Goal: Use online tool/utility: Utilize a website feature to perform a specific function

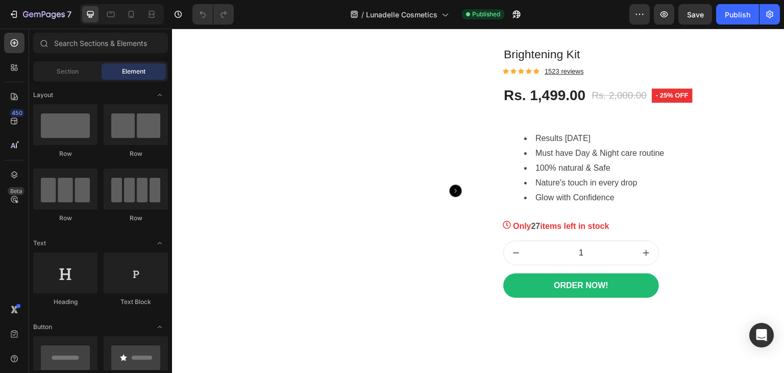
scroll to position [1230, 0]
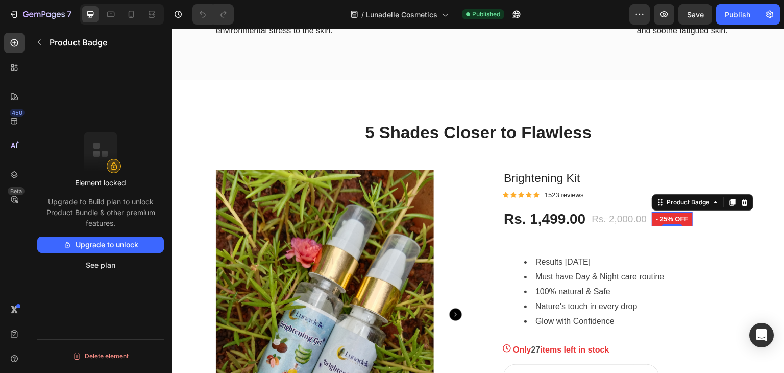
click at [672, 226] on pre "- 25% off" at bounding box center [672, 219] width 41 height 14
click at [740, 206] on icon at bounding box center [744, 202] width 8 height 8
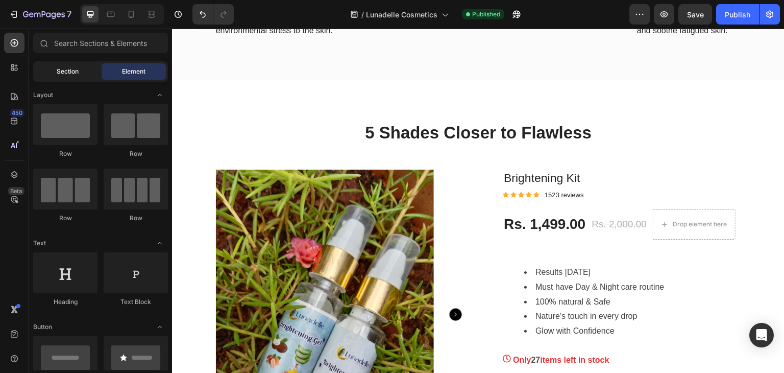
click at [71, 71] on span "Section" at bounding box center [68, 71] width 22 height 9
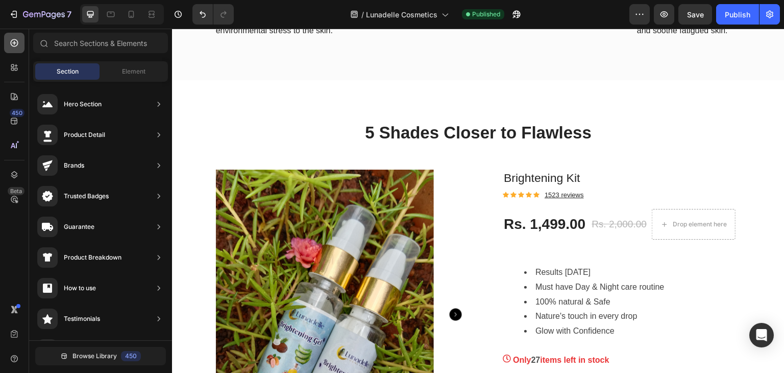
click at [12, 42] on icon at bounding box center [14, 43] width 10 height 10
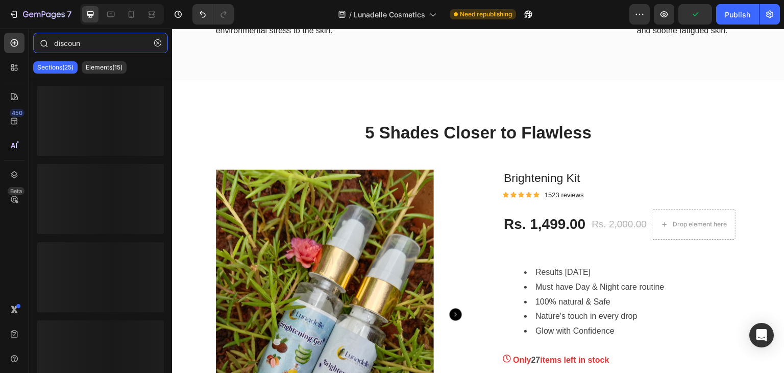
type input "discount"
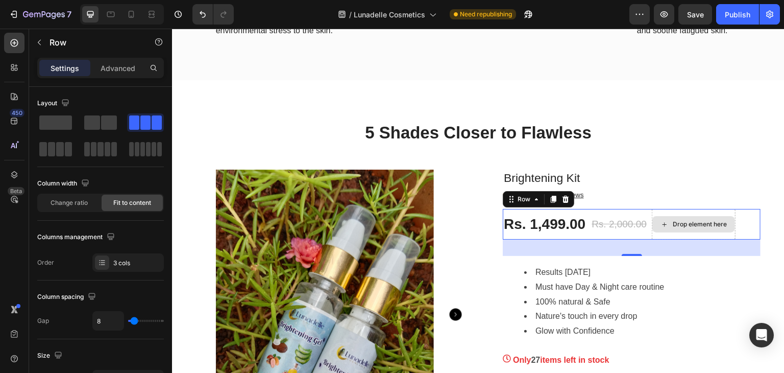
click at [726, 239] on div "Drop element here" at bounding box center [694, 224] width 84 height 31
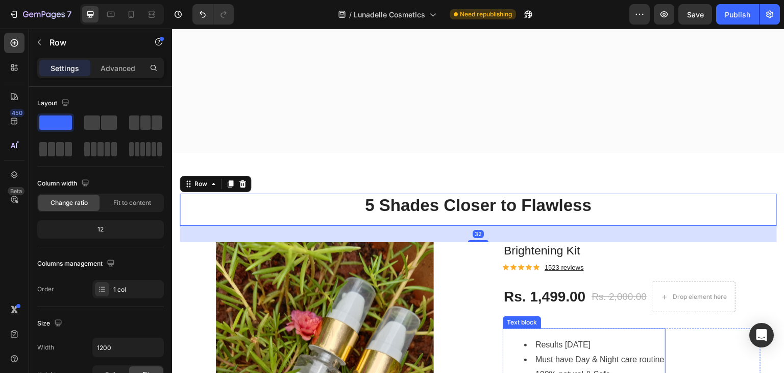
scroll to position [1432, 0]
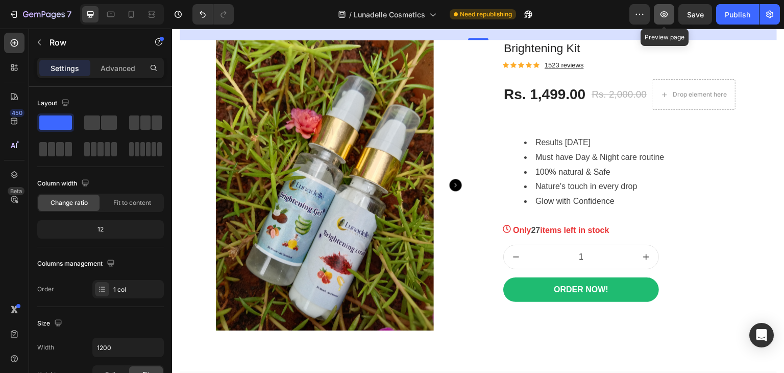
click at [662, 9] on icon "button" at bounding box center [664, 14] width 10 height 10
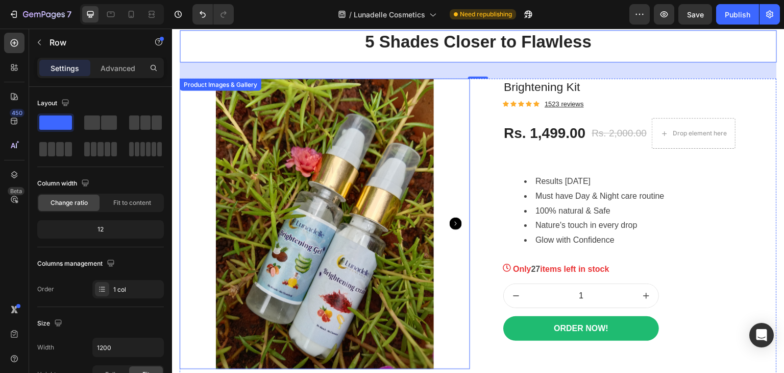
scroll to position [1319, 0]
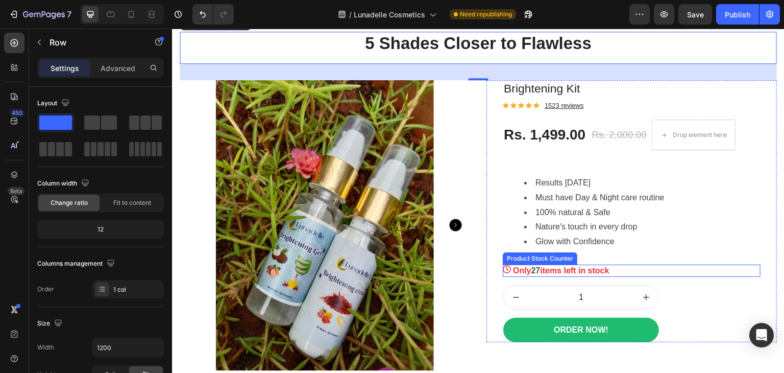
click at [538, 277] on p "Only 27 items left in stock" at bounding box center [561, 270] width 96 height 12
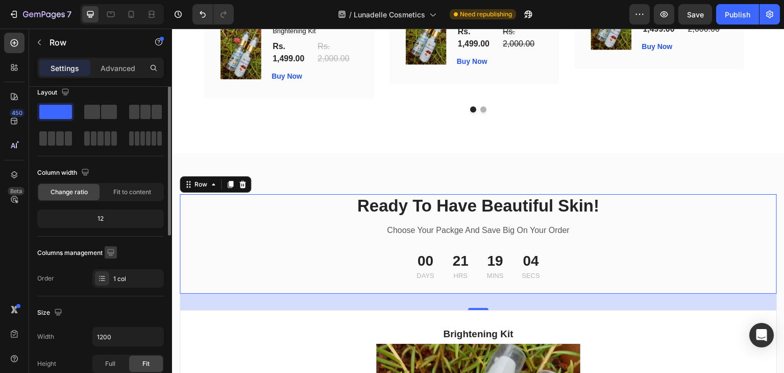
scroll to position [0, 0]
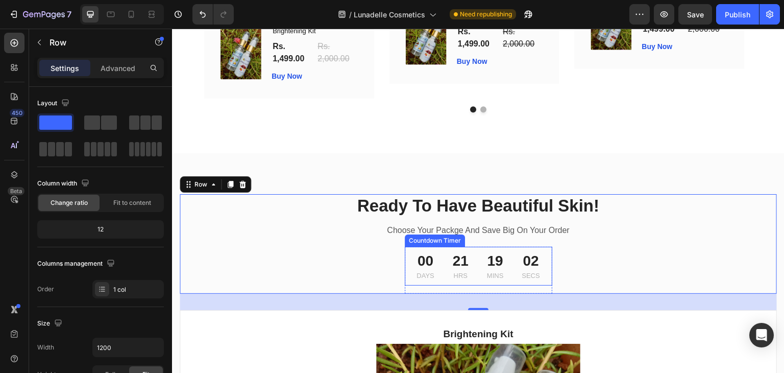
click at [446, 240] on div "Countdown Timer" at bounding box center [435, 240] width 56 height 9
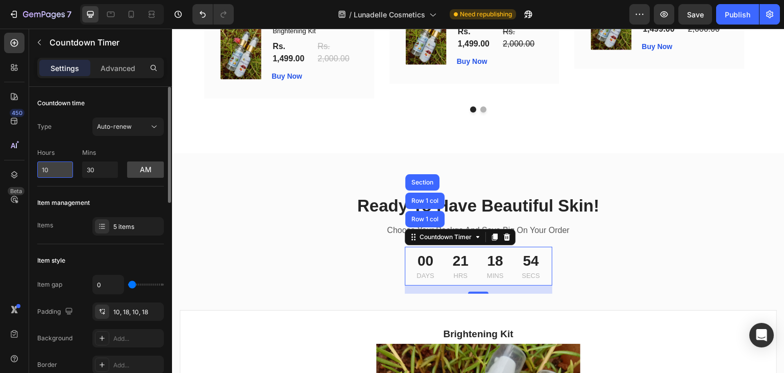
click at [49, 168] on input "10" at bounding box center [55, 169] width 36 height 16
click at [57, 125] on div "Type Auto-renew" at bounding box center [100, 126] width 127 height 18
click at [104, 128] on span "Auto-renew" at bounding box center [114, 126] width 35 height 8
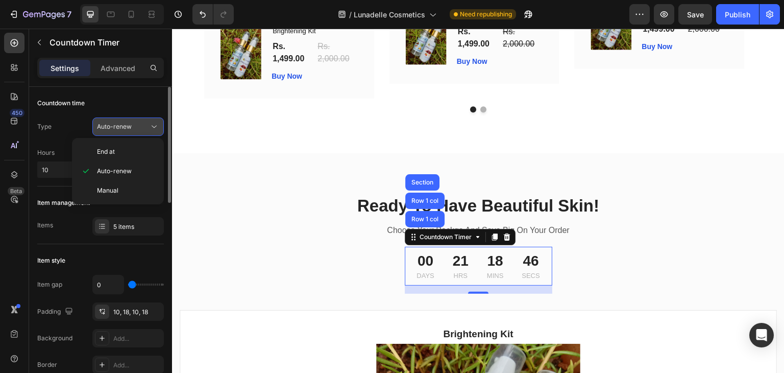
click at [104, 128] on span "Auto-renew" at bounding box center [114, 126] width 35 height 8
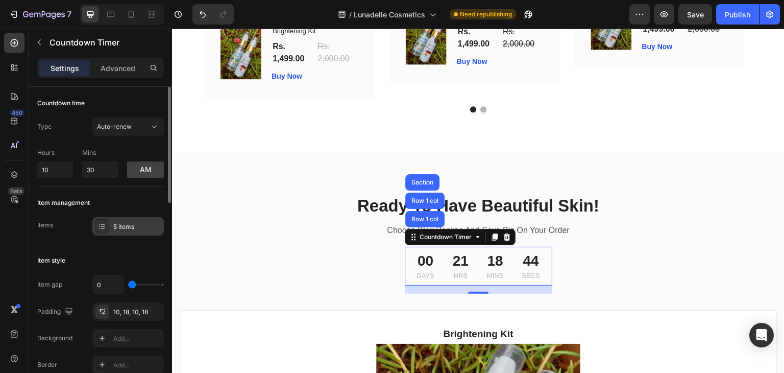
click at [97, 223] on div at bounding box center [102, 226] width 14 height 14
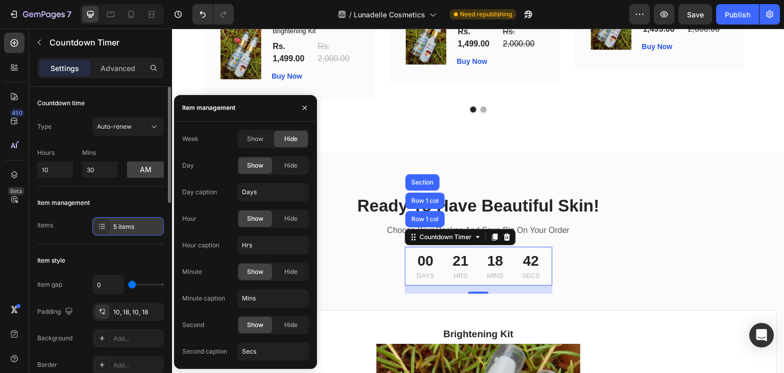
click at [97, 223] on div at bounding box center [102, 226] width 14 height 14
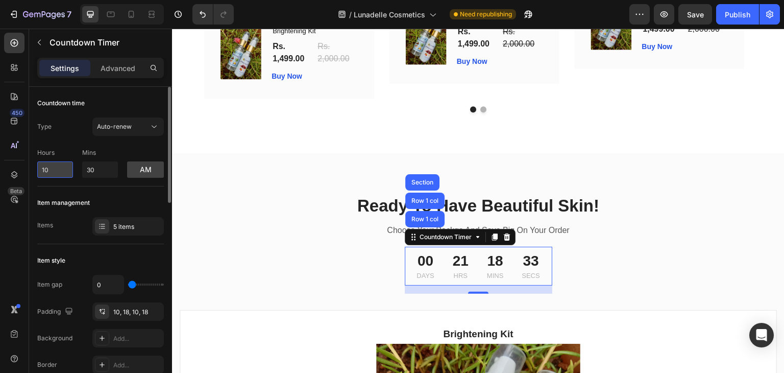
click at [57, 166] on input "10" at bounding box center [55, 169] width 36 height 16
click at [146, 171] on button "am" at bounding box center [145, 169] width 37 height 16
click at [146, 171] on button "pm" at bounding box center [145, 169] width 37 height 16
click at [146, 171] on button "am" at bounding box center [145, 169] width 37 height 16
click at [52, 165] on input "10" at bounding box center [55, 169] width 36 height 16
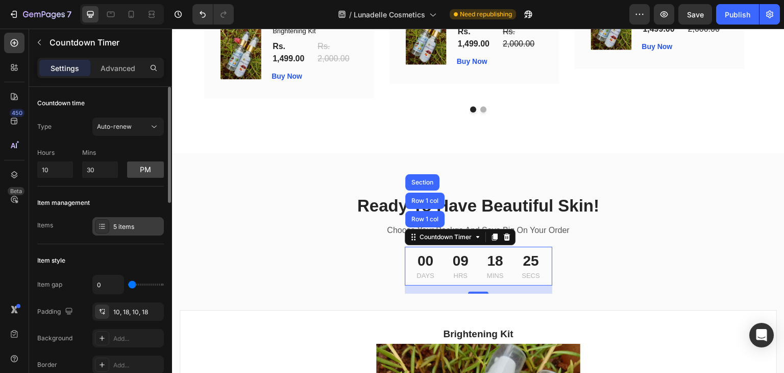
click at [98, 222] on icon at bounding box center [102, 226] width 8 height 8
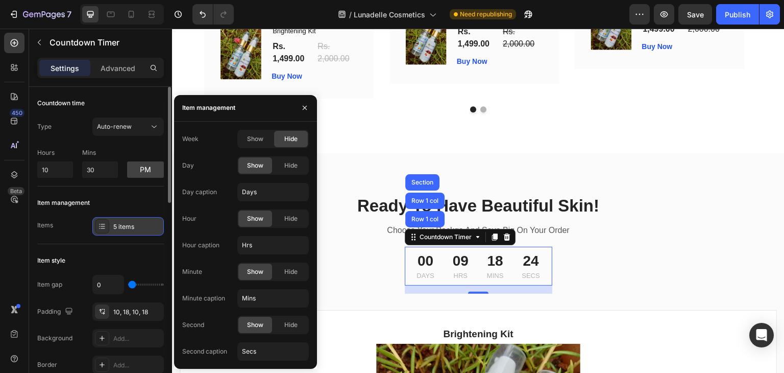
click at [98, 222] on icon at bounding box center [102, 226] width 8 height 8
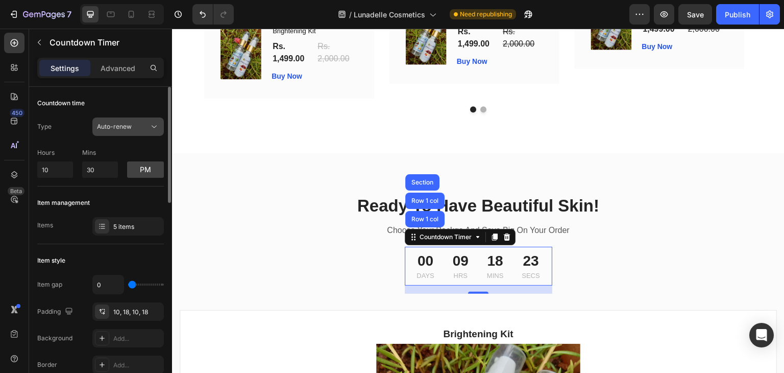
click at [151, 120] on button "Auto-renew" at bounding box center [127, 126] width 71 height 18
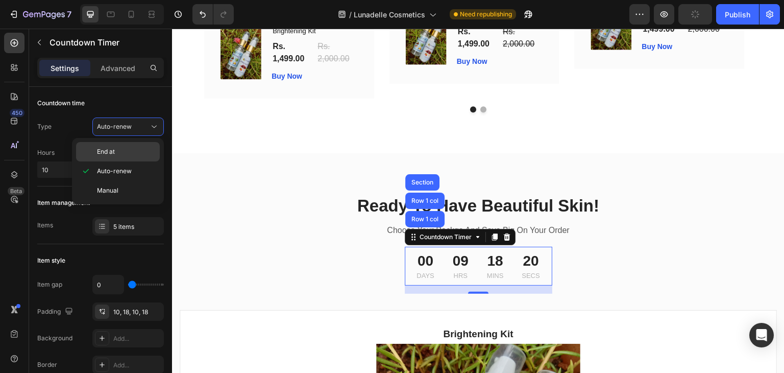
click at [130, 154] on p "End at" at bounding box center [126, 151] width 58 height 9
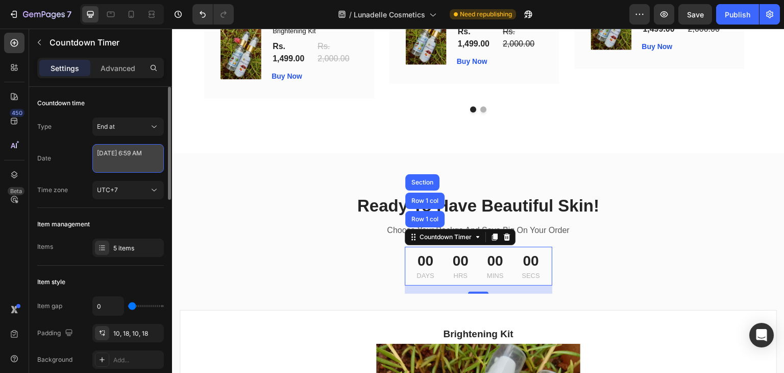
select select "6"
select select "59"
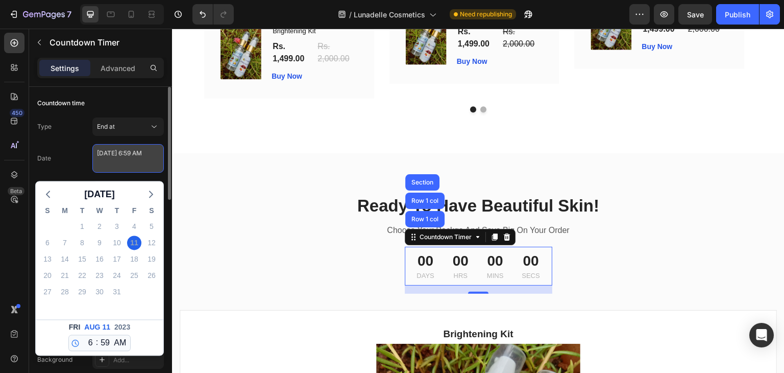
click at [120, 152] on textarea "[DATE] 6:59 AM" at bounding box center [127, 158] width 71 height 29
click at [115, 192] on span "[DATE]" at bounding box center [99, 193] width 31 height 15
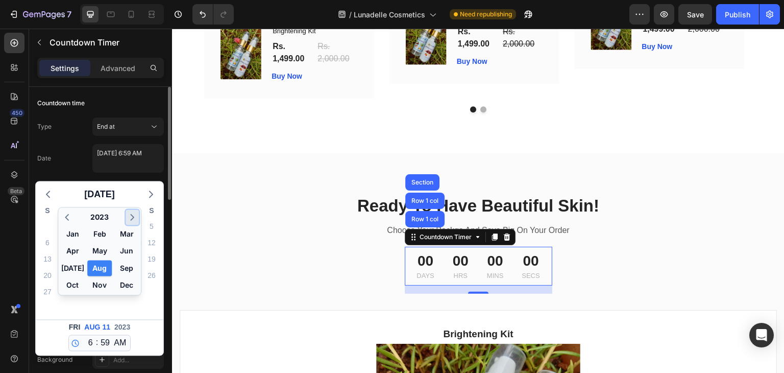
click at [128, 214] on icon "button" at bounding box center [132, 217] width 11 height 12
click at [101, 263] on button "Aug" at bounding box center [99, 268] width 24 height 16
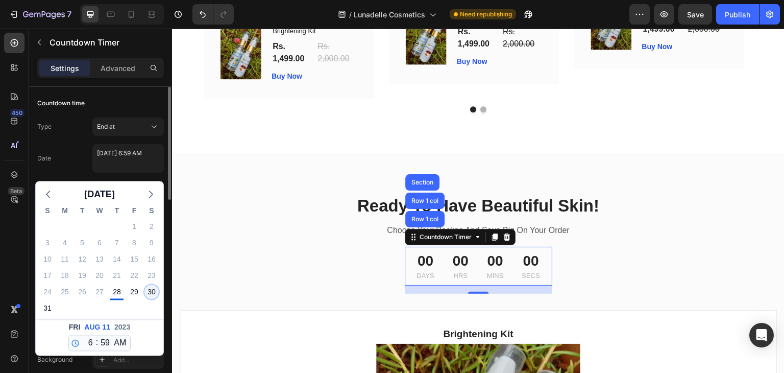
click at [155, 290] on div "30" at bounding box center [151, 291] width 14 height 14
type textarea "[DATE] 6:59 AM"
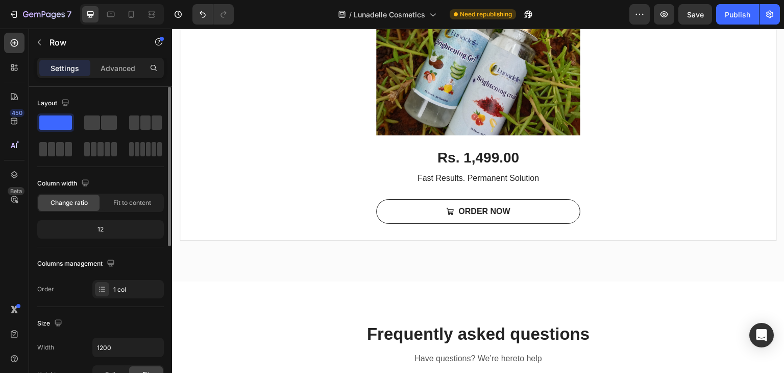
scroll to position [3052, 0]
click at [654, 14] on button "button" at bounding box center [664, 14] width 20 height 20
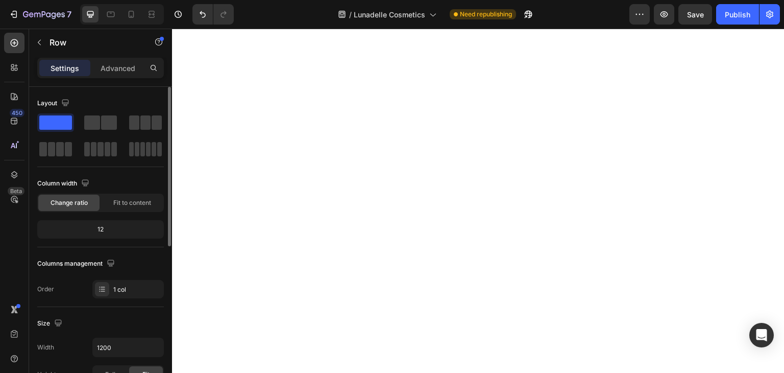
scroll to position [0, 0]
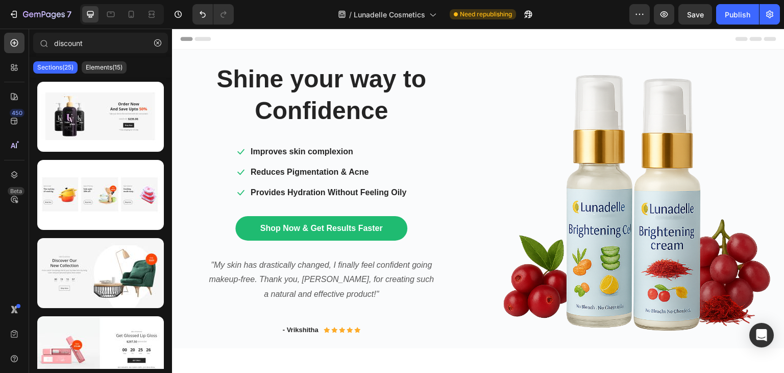
click at [207, 37] on span "Header" at bounding box center [202, 39] width 22 height 10
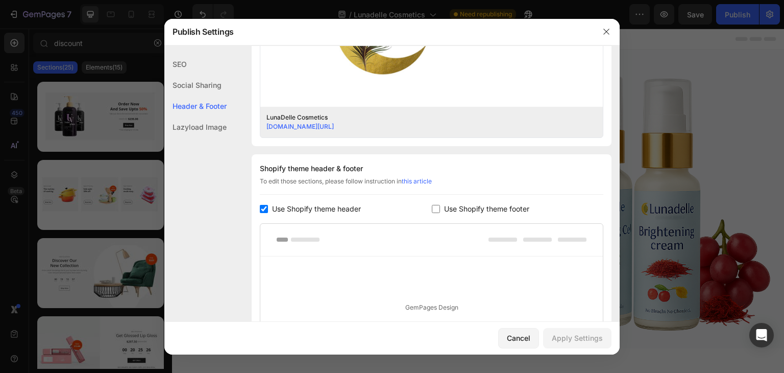
scroll to position [500, 0]
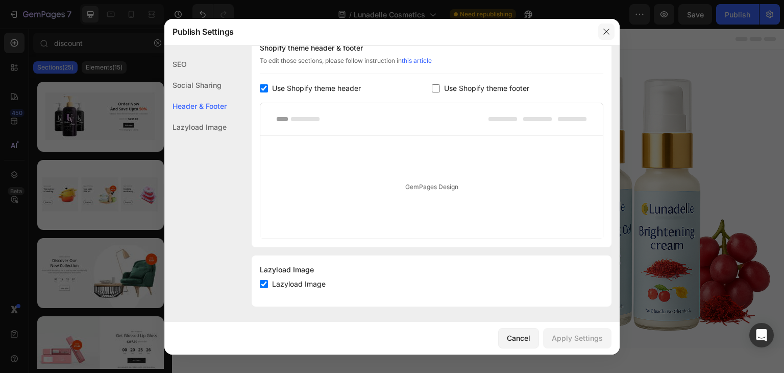
click at [605, 30] on icon "button" at bounding box center [606, 32] width 6 height 6
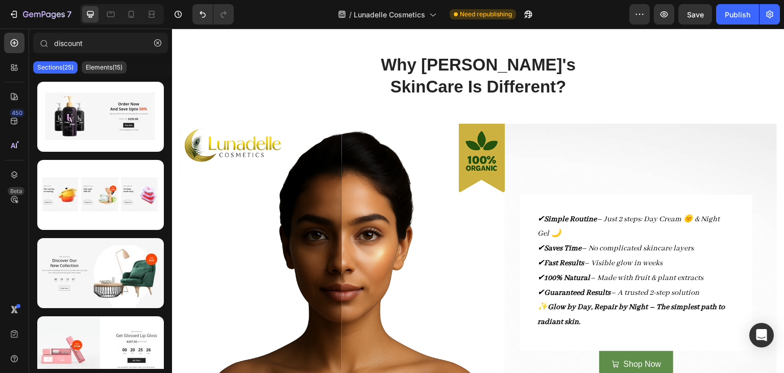
scroll to position [418, 0]
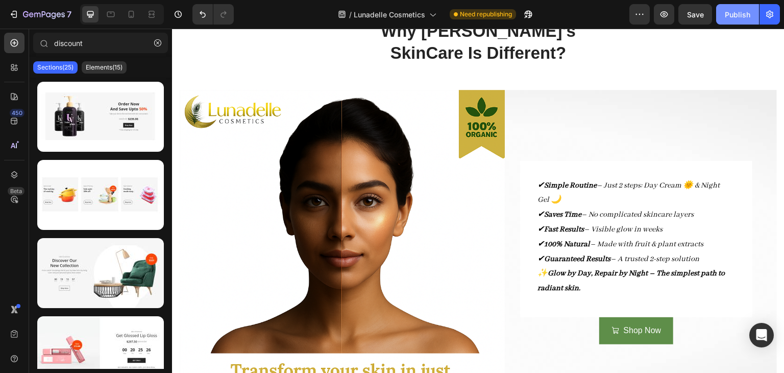
click at [722, 13] on button "Publish" at bounding box center [737, 14] width 43 height 20
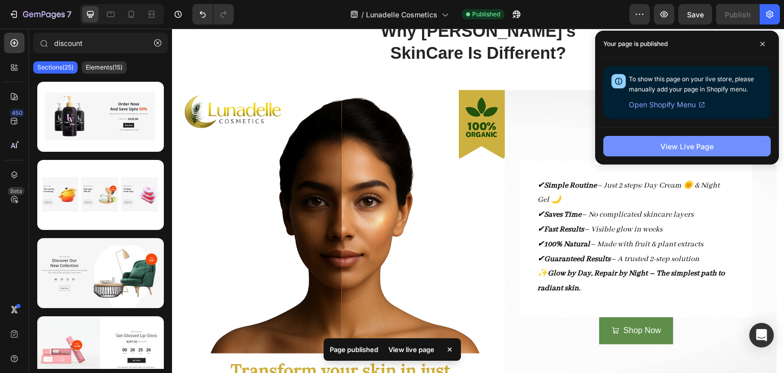
click at [693, 145] on div "View Live Page" at bounding box center [686, 146] width 53 height 11
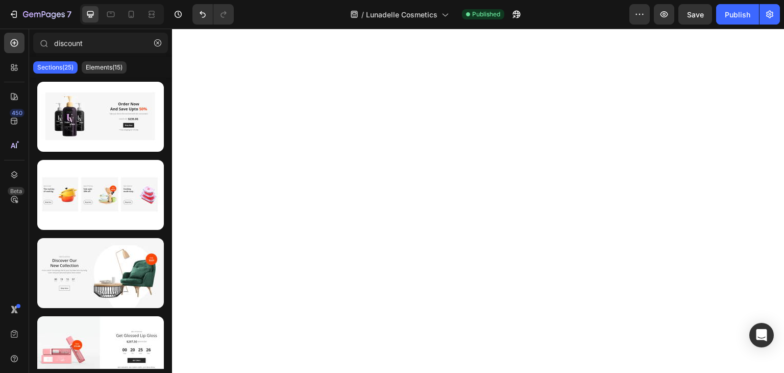
scroll to position [0, 0]
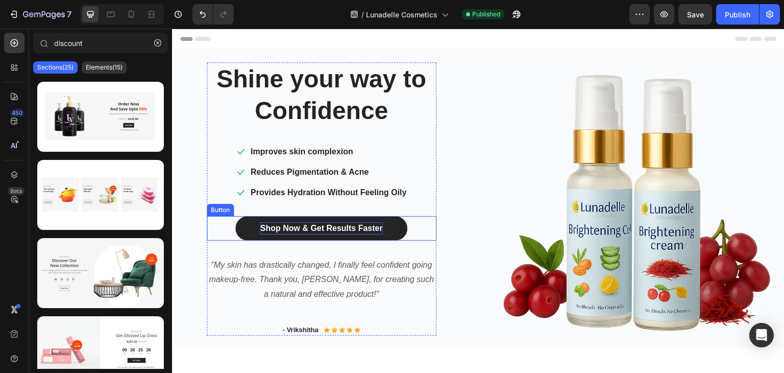
click at [303, 222] on p "Shop Now & Get Results Faster" at bounding box center [321, 228] width 122 height 12
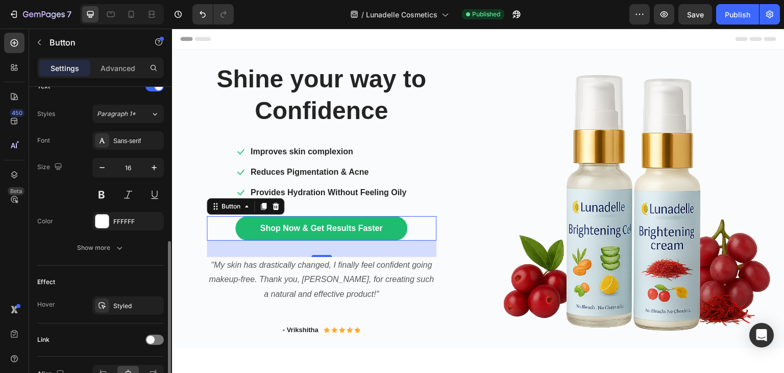
scroll to position [415, 0]
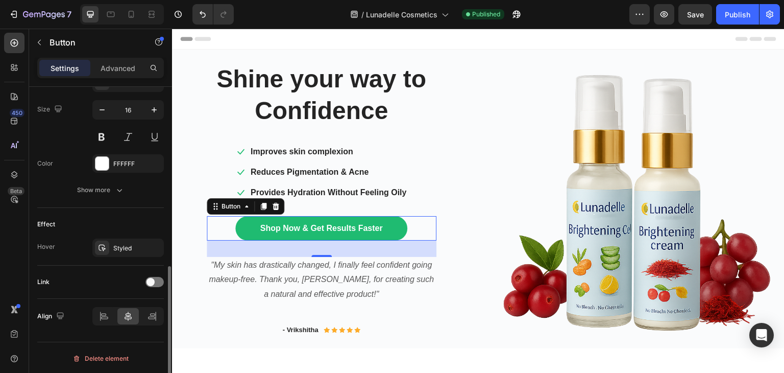
click at [145, 280] on div "Link" at bounding box center [100, 282] width 127 height 16
click at [148, 280] on span at bounding box center [150, 282] width 8 height 8
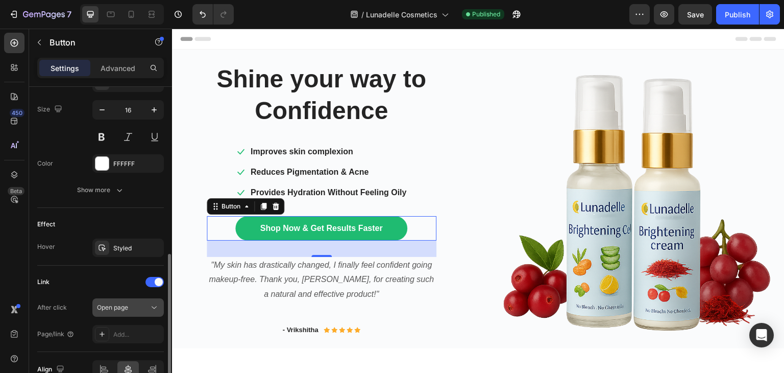
click at [141, 305] on div "Open page" at bounding box center [123, 307] width 52 height 9
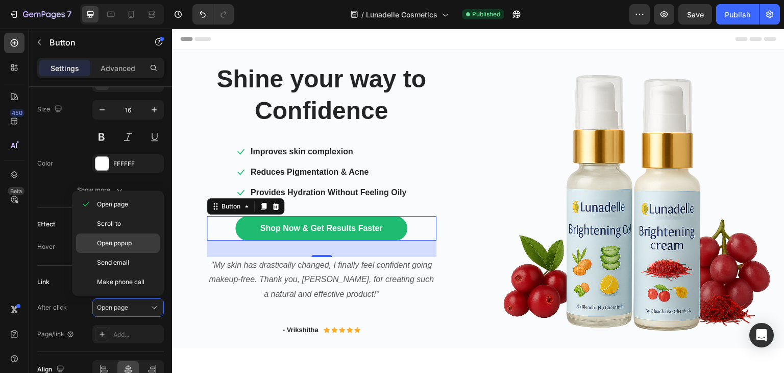
click at [137, 242] on p "Open popup" at bounding box center [126, 242] width 58 height 9
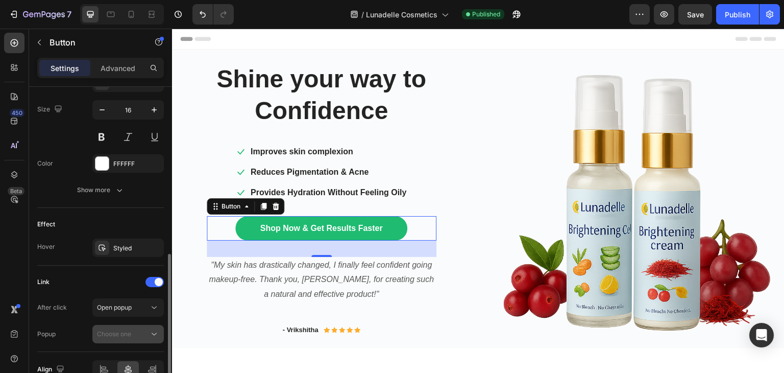
click at [140, 335] on div "Choose one" at bounding box center [123, 333] width 52 height 9
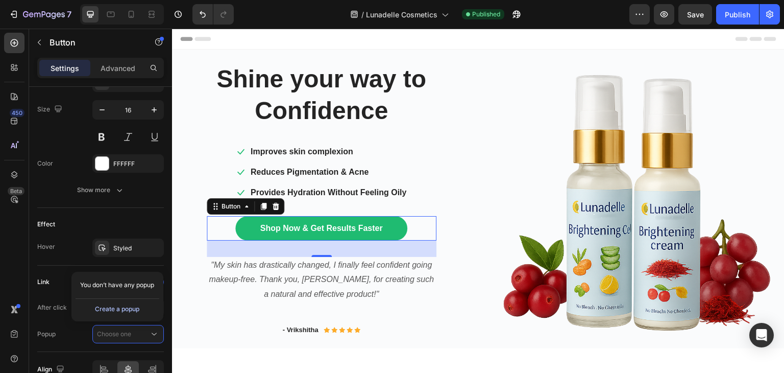
click at [134, 305] on div "Create a popup" at bounding box center [117, 308] width 44 height 9
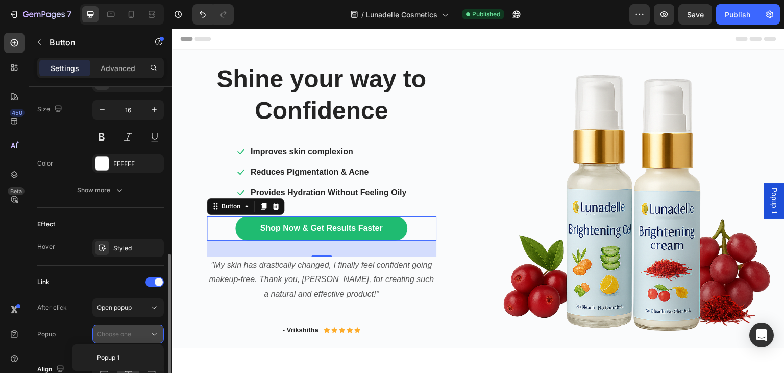
scroll to position [457, 0]
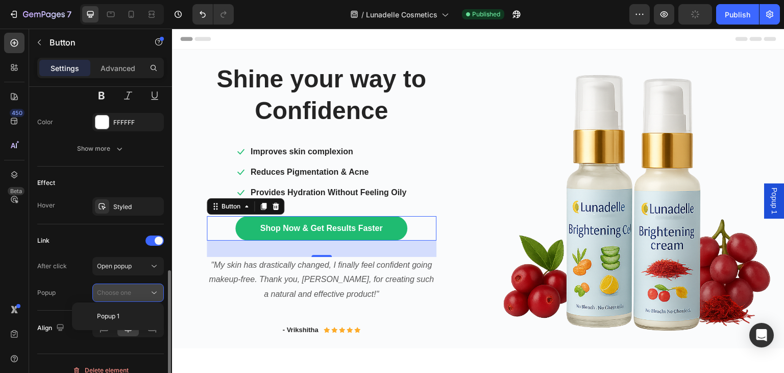
click at [144, 289] on div "Choose one" at bounding box center [123, 292] width 52 height 9
click at [136, 313] on p "Popup 1" at bounding box center [126, 315] width 58 height 9
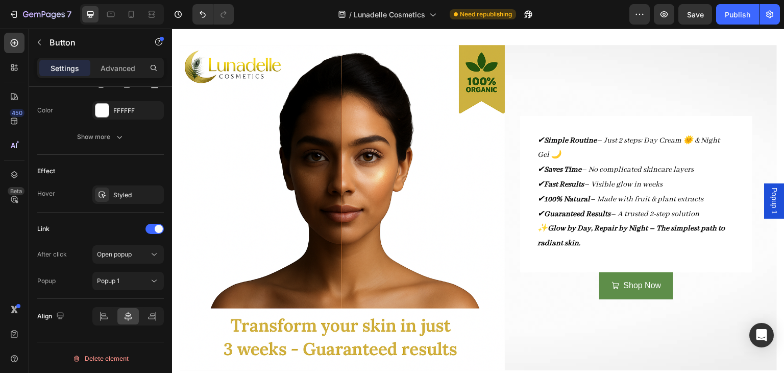
scroll to position [515, 0]
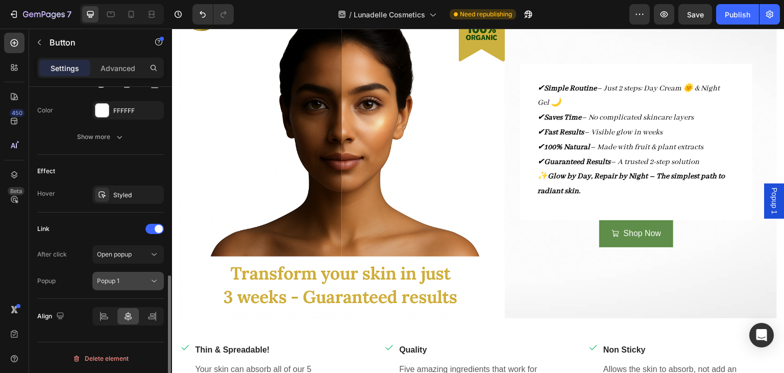
click at [106, 280] on span "Popup 1" at bounding box center [108, 281] width 22 height 8
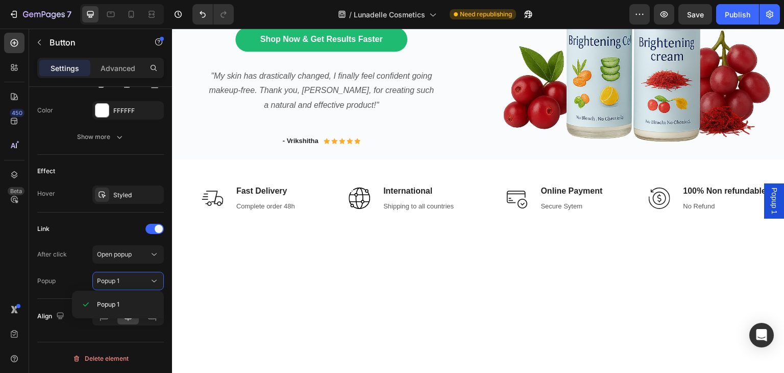
scroll to position [39, 0]
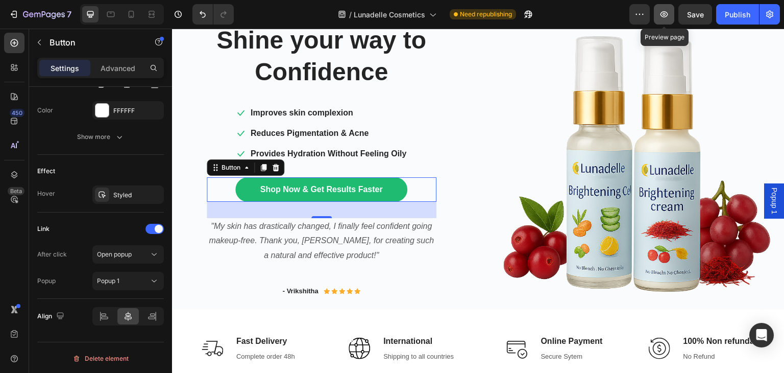
click at [661, 13] on icon "button" at bounding box center [664, 14] width 10 height 10
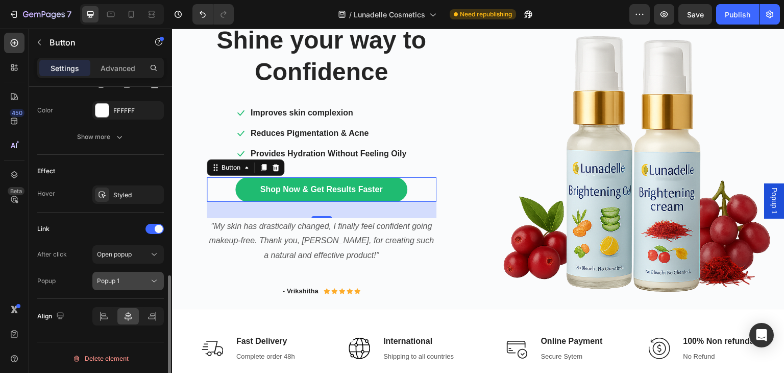
click at [114, 272] on button "Popup 1" at bounding box center [127, 280] width 71 height 18
click at [119, 67] on p "Advanced" at bounding box center [118, 68] width 35 height 11
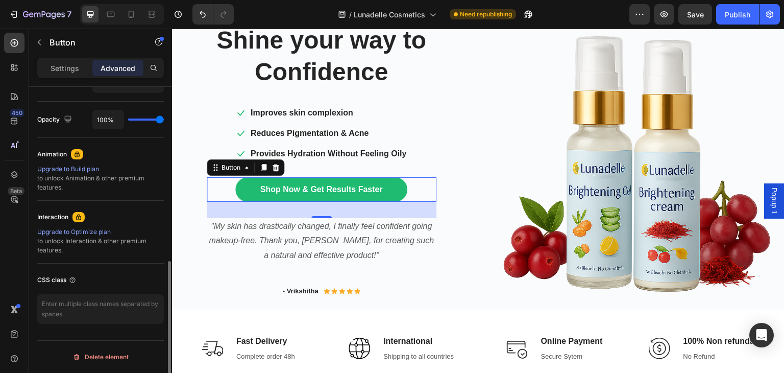
scroll to position [392, 0]
click at [65, 64] on p "Settings" at bounding box center [65, 68] width 29 height 11
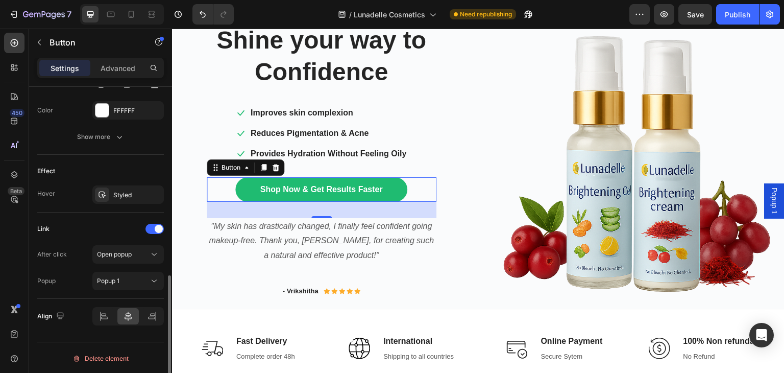
scroll to position [468, 0]
click at [133, 253] on div "Open popup" at bounding box center [123, 254] width 52 height 9
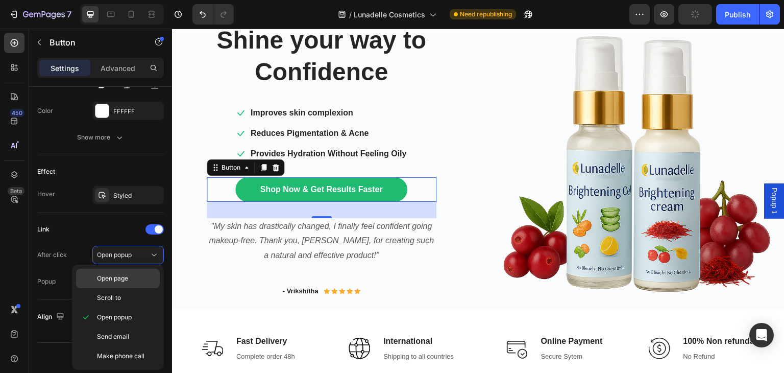
click at [134, 274] on p "Open page" at bounding box center [126, 278] width 58 height 9
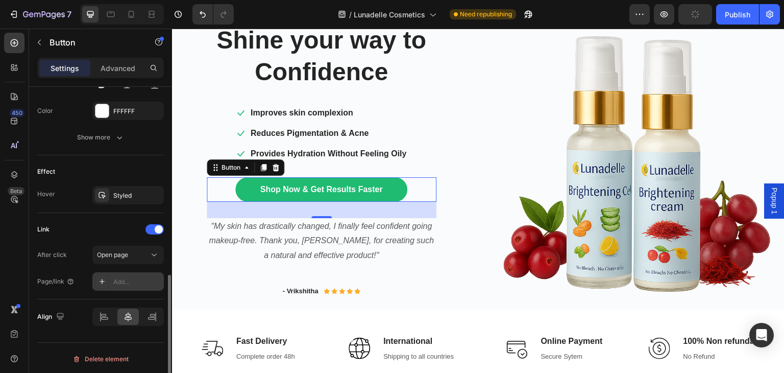
click at [134, 279] on div "Add..." at bounding box center [137, 281] width 48 height 9
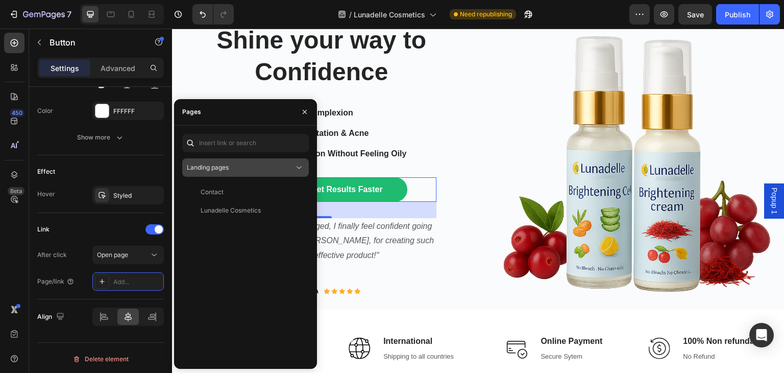
click at [292, 171] on div "Landing pages" at bounding box center [240, 167] width 107 height 9
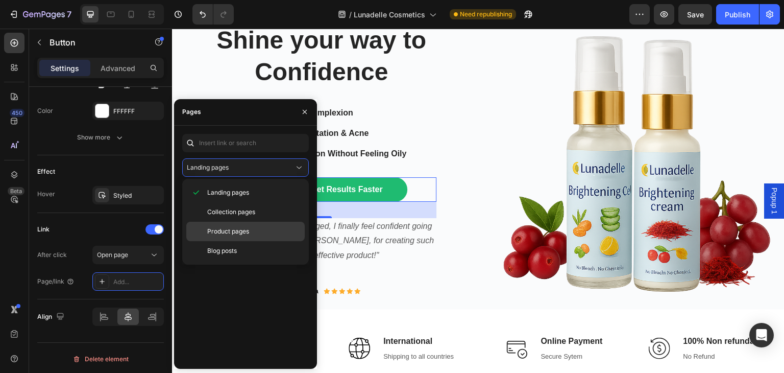
click at [251, 241] on div "Product pages" at bounding box center [245, 250] width 118 height 19
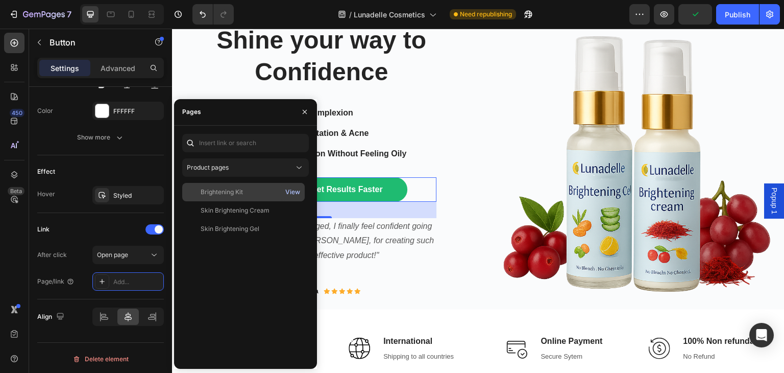
click at [294, 192] on div "View" at bounding box center [292, 191] width 15 height 9
click at [232, 201] on div "Brightening Kit View" at bounding box center [243, 210] width 122 height 18
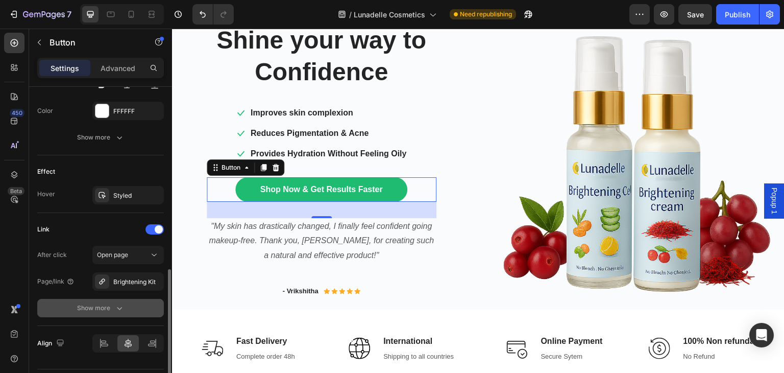
click at [60, 314] on button "Show more" at bounding box center [100, 308] width 127 height 18
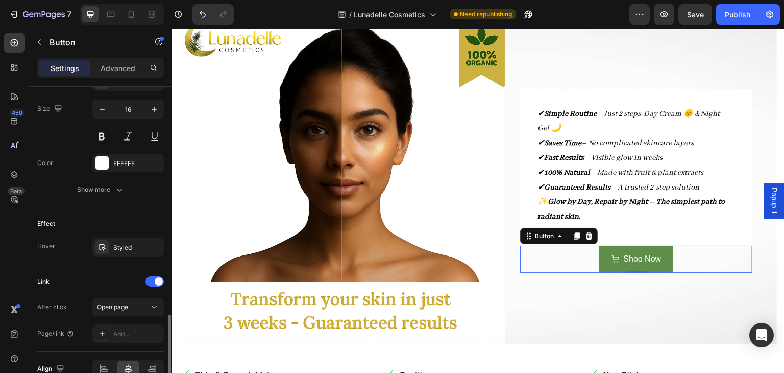
scroll to position [539, 0]
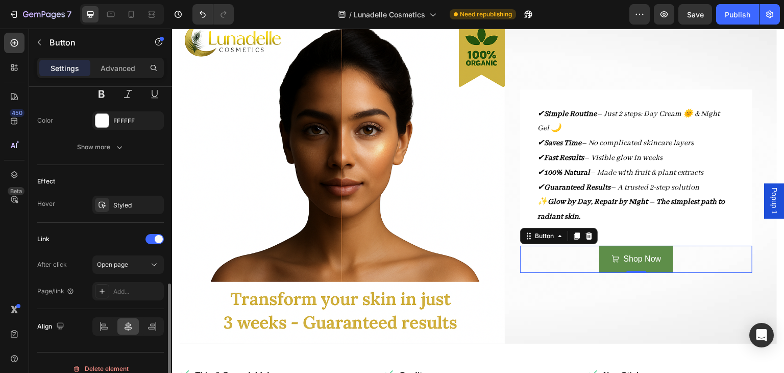
click at [127, 267] on div "Open page" at bounding box center [128, 264] width 62 height 10
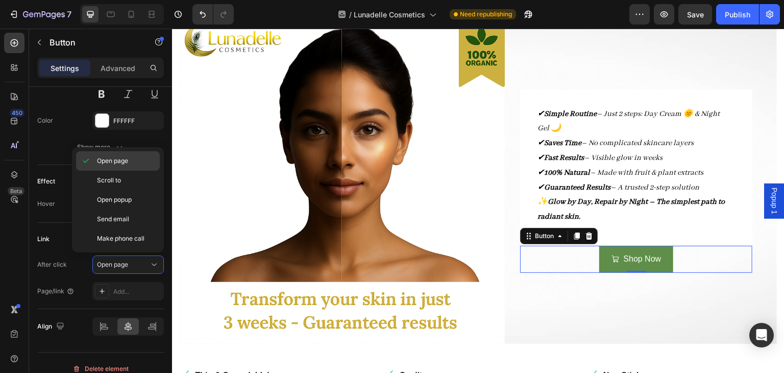
click at [135, 163] on p "Open page" at bounding box center [126, 160] width 58 height 9
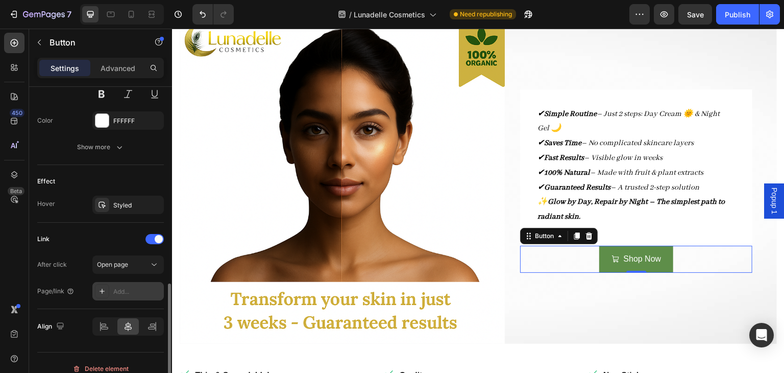
click at [101, 284] on div at bounding box center [102, 291] width 14 height 14
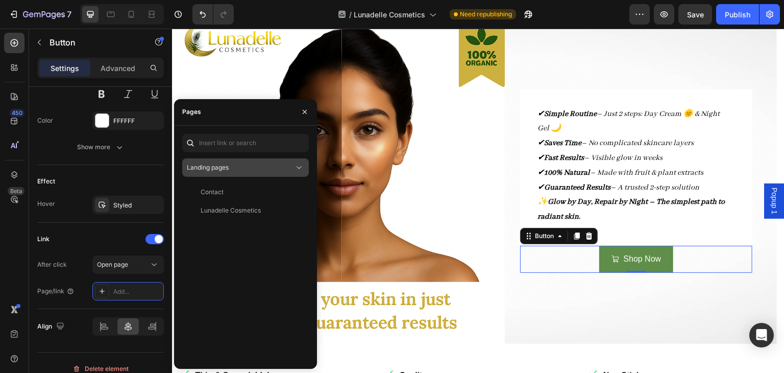
click at [288, 169] on div "Landing pages" at bounding box center [240, 167] width 107 height 9
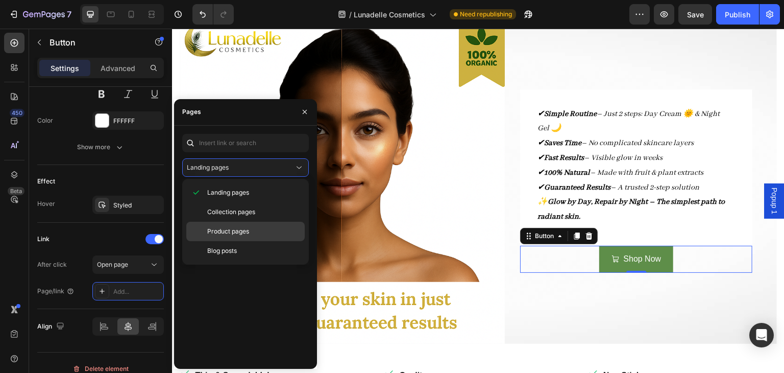
click at [241, 231] on span "Product pages" at bounding box center [228, 231] width 42 height 9
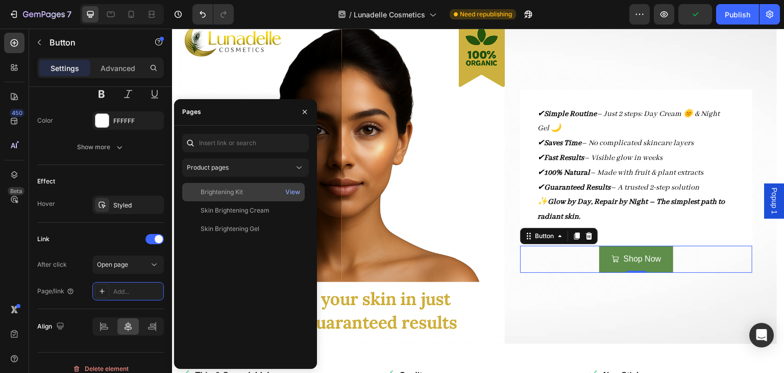
click at [256, 190] on div "Brightening Kit" at bounding box center [243, 191] width 114 height 9
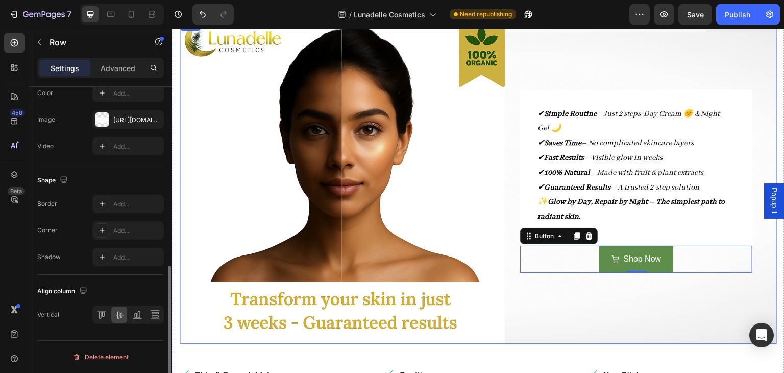
scroll to position [0, 0]
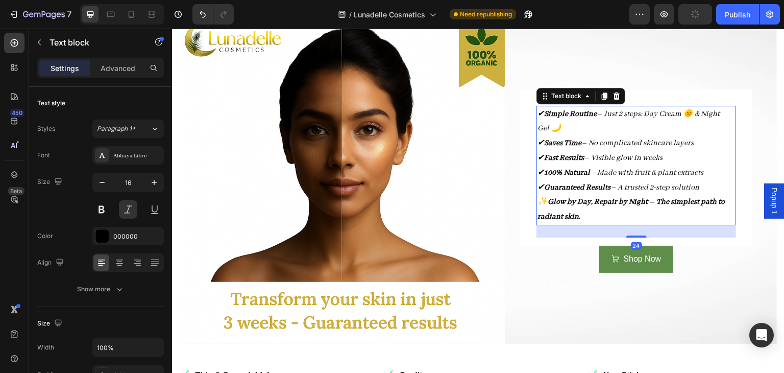
click at [618, 135] on p "✔ Simple Routine – Just 2 steps: Day Cream 🌞 & Night Gel 🌙 ✔ Saves Time – No co…" at bounding box center [635, 151] width 197 height 88
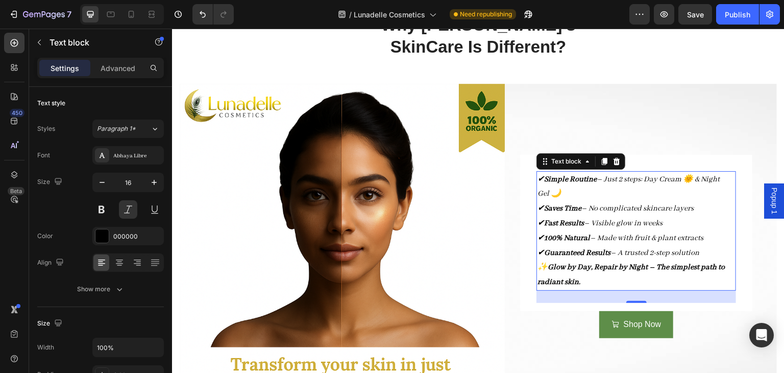
click at [539, 177] on p "✔ Simple Routine – Just 2 steps: Day Cream 🌞 & Night Gel 🌙 ✔ Saves Time – No co…" at bounding box center [635, 216] width 197 height 88
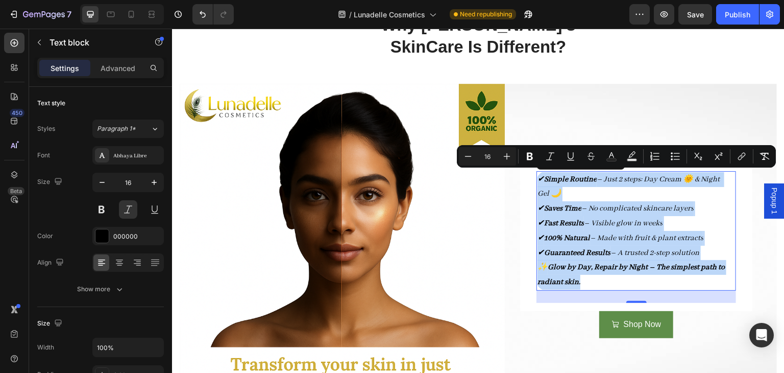
drag, startPoint x: 539, startPoint y: 177, endPoint x: 553, endPoint y: 269, distance: 93.3
click at [553, 269] on div "✔ Simple Routine – Just 2 steps: Day Cream 🌞 & Night Gel 🌙 ✔ Saves Time – No co…" at bounding box center [636, 230] width 200 height 119
click at [553, 269] on strong "Glow by Day, Repair by Night – The simplest path to radiant skin." at bounding box center [630, 274] width 187 height 24
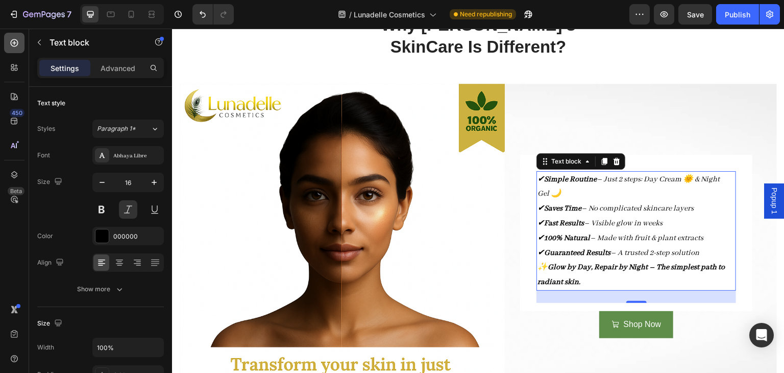
click at [16, 45] on icon at bounding box center [15, 43] width 8 height 8
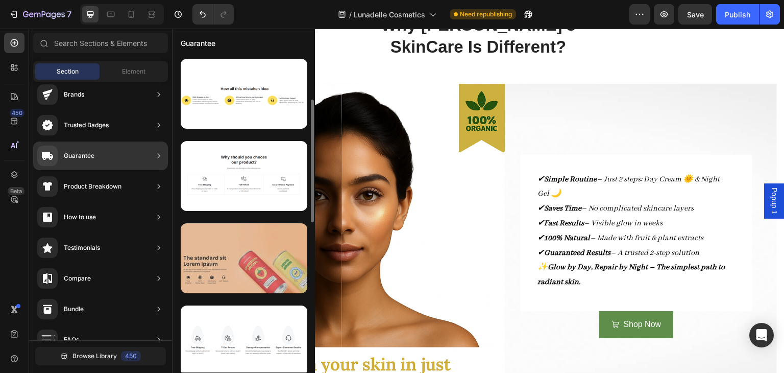
scroll to position [63, 0]
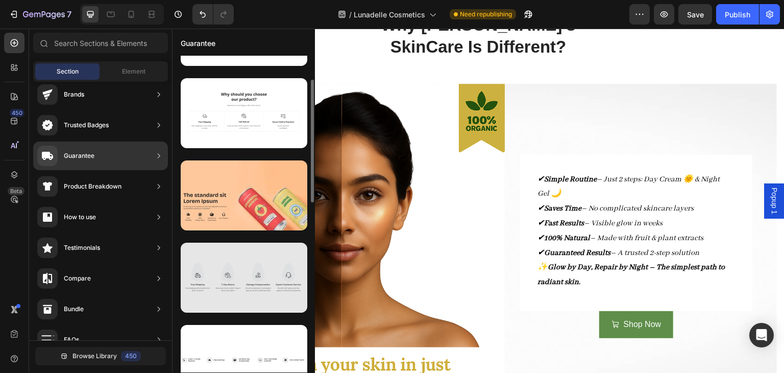
click at [228, 269] on div at bounding box center [244, 277] width 127 height 70
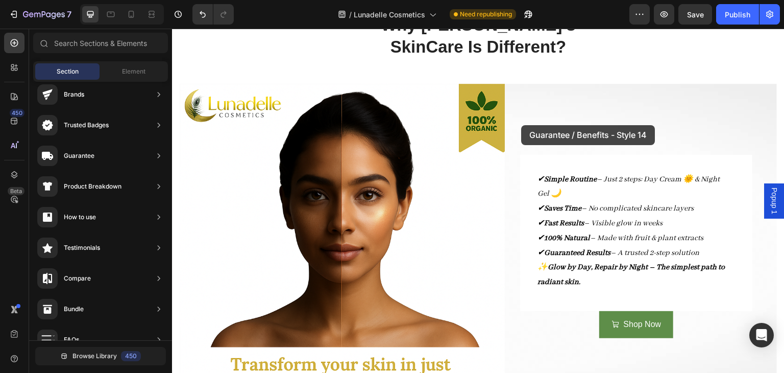
drag, startPoint x: 400, startPoint y: 298, endPoint x: 522, endPoint y: 125, distance: 212.0
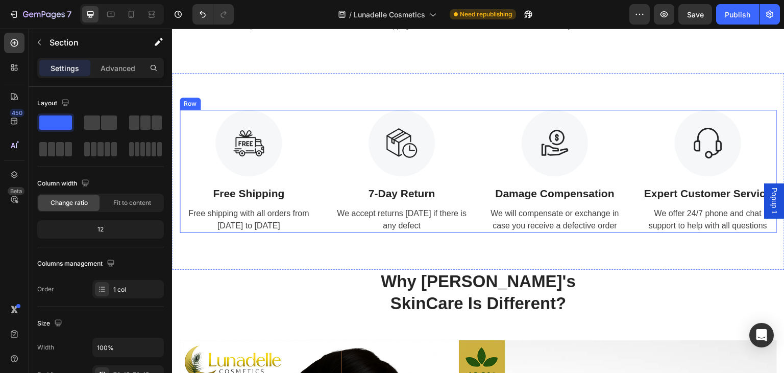
scroll to position [364, 0]
click at [199, 108] on div "Image" at bounding box center [193, 104] width 26 height 12
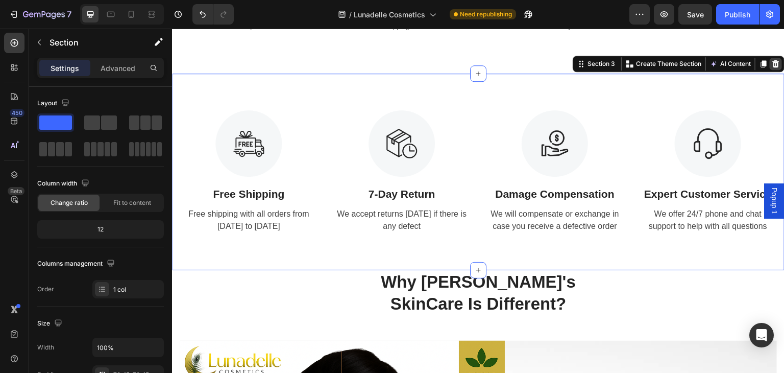
click at [772, 65] on icon at bounding box center [776, 64] width 8 height 8
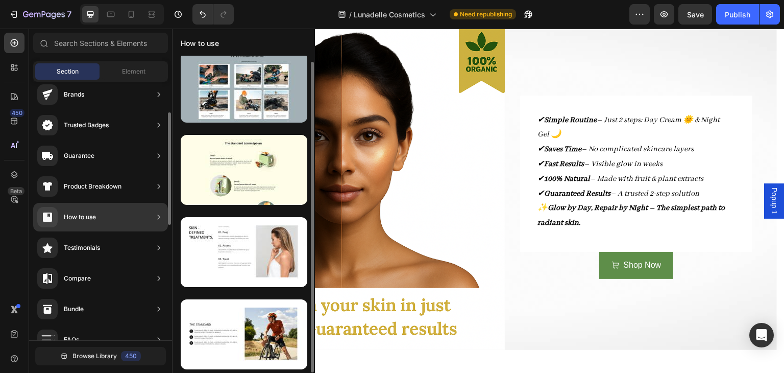
scroll to position [6, 0]
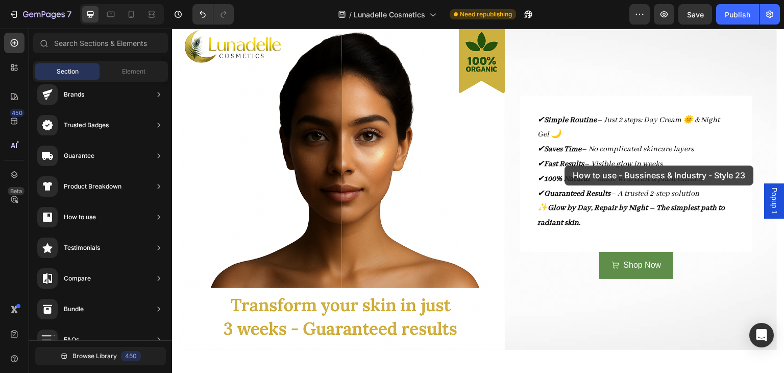
drag, startPoint x: 413, startPoint y: 204, endPoint x: 565, endPoint y: 165, distance: 156.8
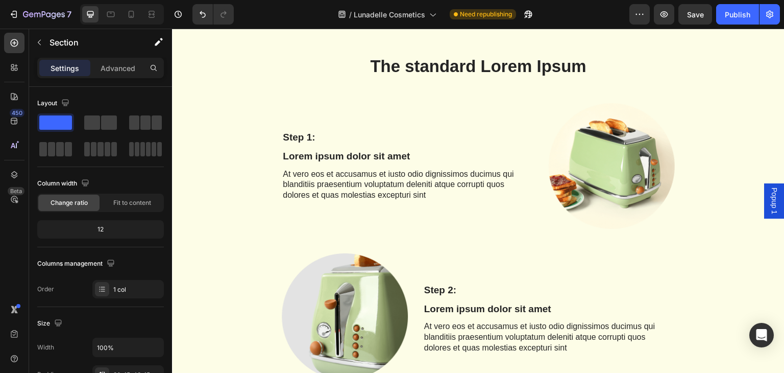
scroll to position [358, 0]
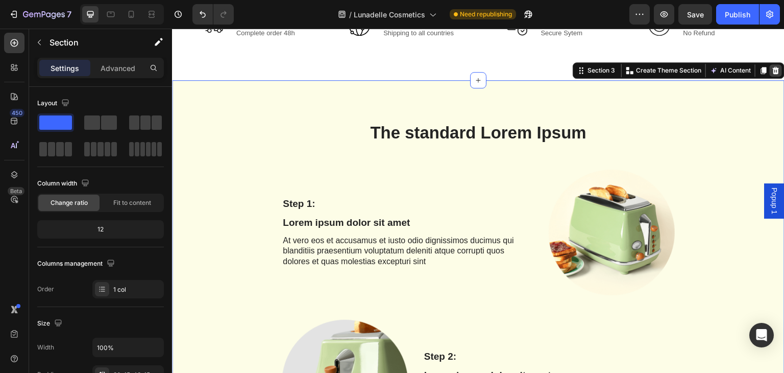
click at [772, 72] on icon at bounding box center [776, 70] width 8 height 8
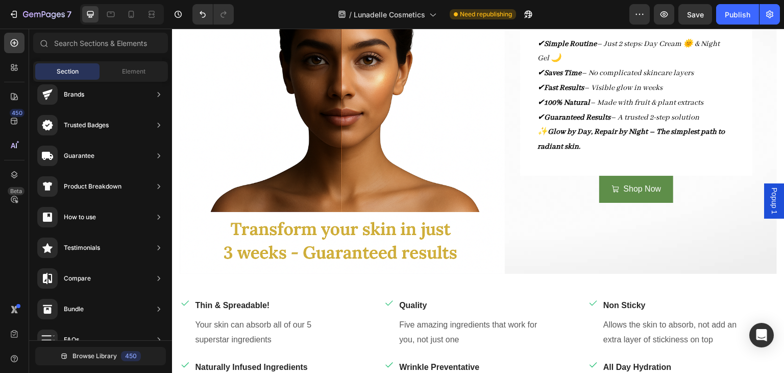
scroll to position [462, 0]
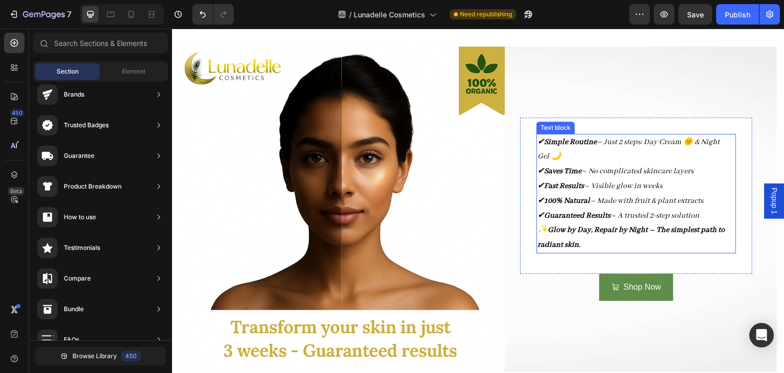
click at [593, 162] on p "✔ Simple Routine – Just 2 steps: Day Cream 🌞 & Night Gel 🌙 ✔ Saves Time – No co…" at bounding box center [635, 179] width 197 height 88
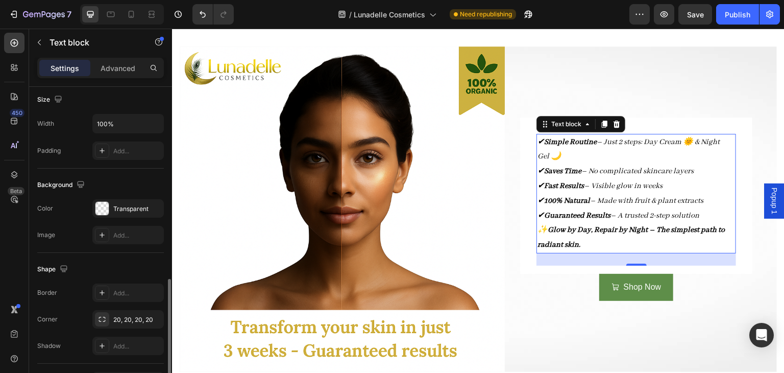
scroll to position [289, 0]
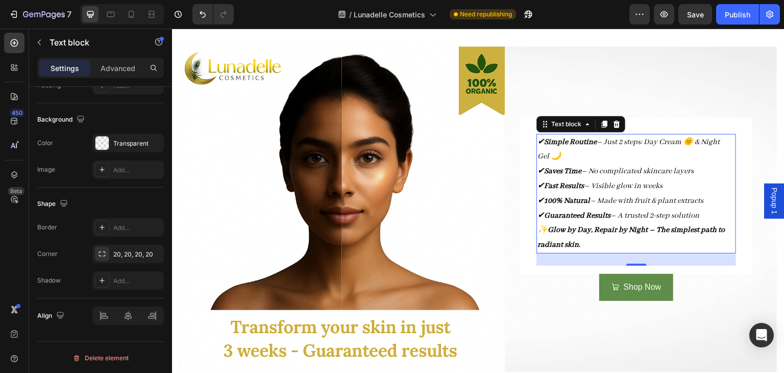
click at [537, 141] on p "✔ Simple Routine – Just 2 steps: Day Cream 🌞 & Night Gel 🌙 ✔ Saves Time – No co…" at bounding box center [635, 179] width 197 height 88
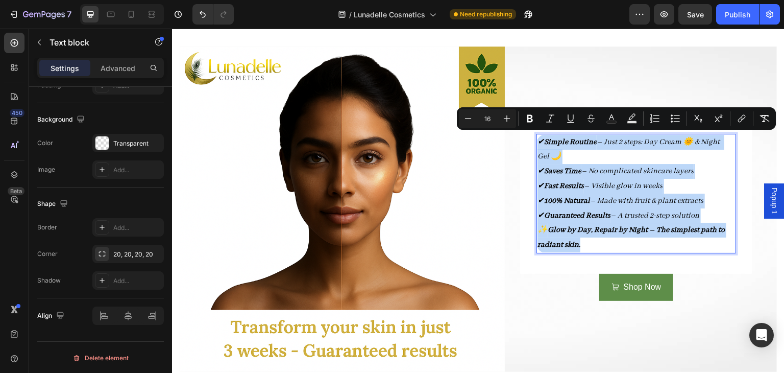
drag, startPoint x: 537, startPoint y: 141, endPoint x: 583, endPoint y: 234, distance: 103.4
click at [583, 234] on div "✔ Simple Routine – Just 2 steps: Day Cream 🌞 & Night Gel 🌙 ✔ Saves Time – No co…" at bounding box center [636, 193] width 200 height 119
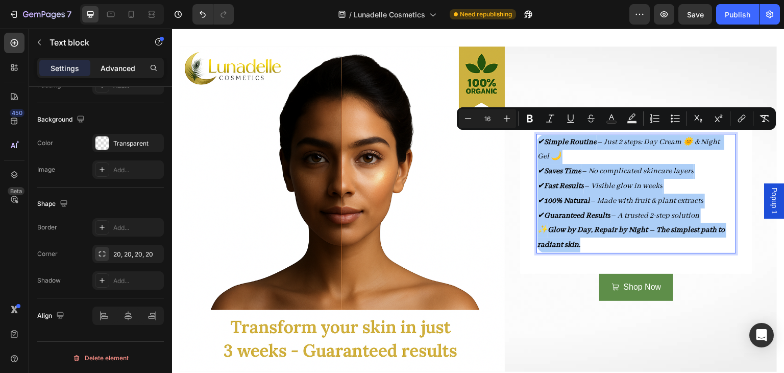
click at [125, 70] on p "Advanced" at bounding box center [118, 68] width 35 height 11
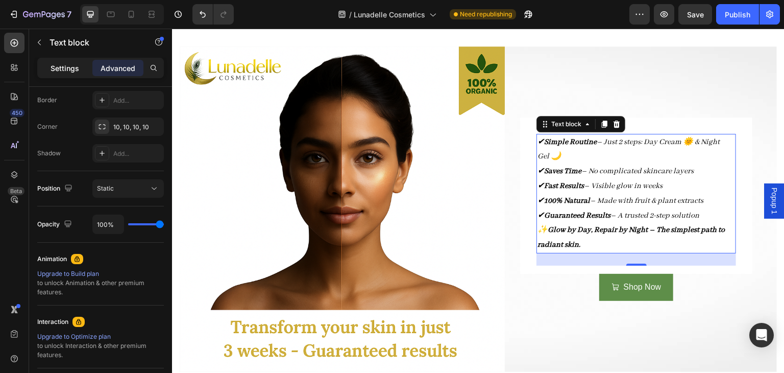
click at [62, 72] on p "Settings" at bounding box center [65, 68] width 29 height 11
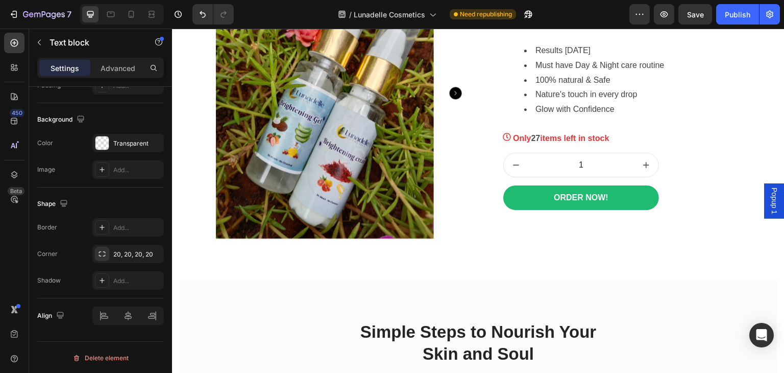
scroll to position [1519, 0]
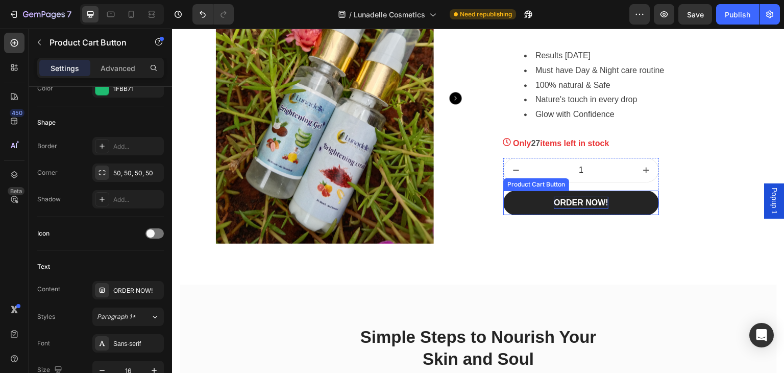
click at [576, 207] on div "ORDER NOW!" at bounding box center [581, 202] width 55 height 12
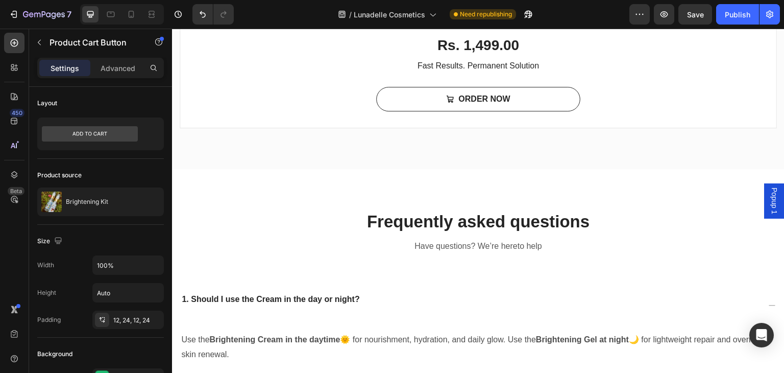
scroll to position [3165, 0]
click at [413, 91] on button "ORDER NOW" at bounding box center [478, 98] width 204 height 24
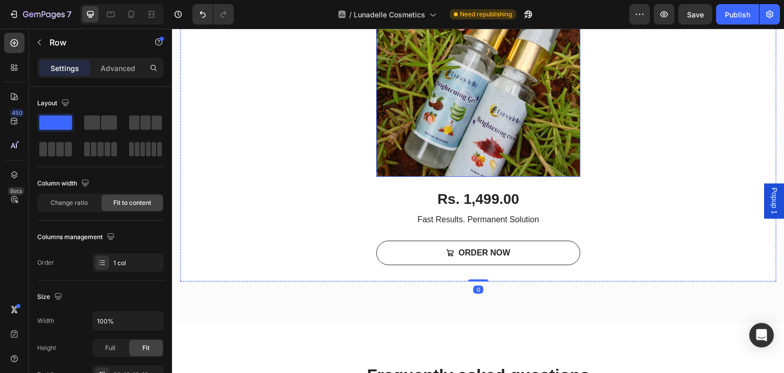
scroll to position [3015, 0]
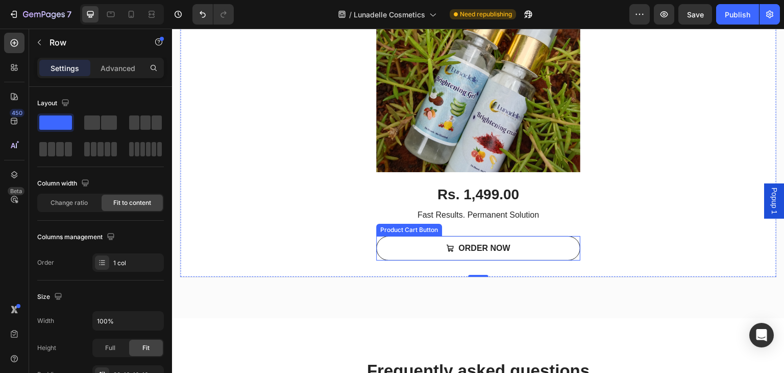
click at [420, 230] on div "Product Cart Button" at bounding box center [409, 229] width 62 height 9
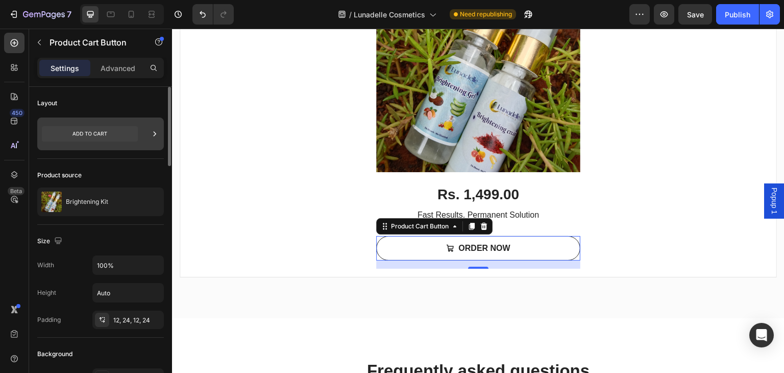
click at [153, 135] on icon at bounding box center [155, 134] width 10 height 10
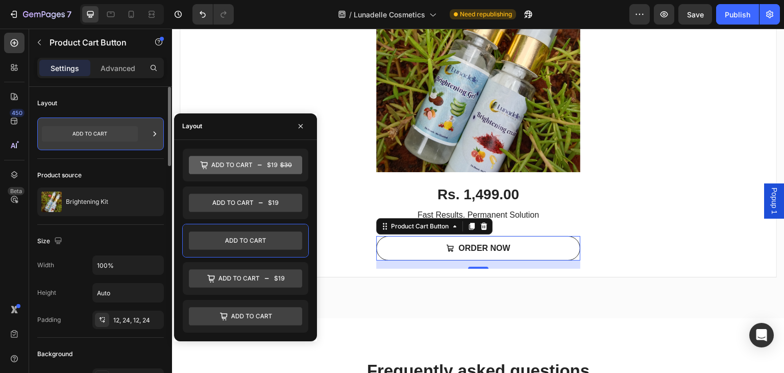
click at [151, 140] on div at bounding box center [155, 133] width 10 height 33
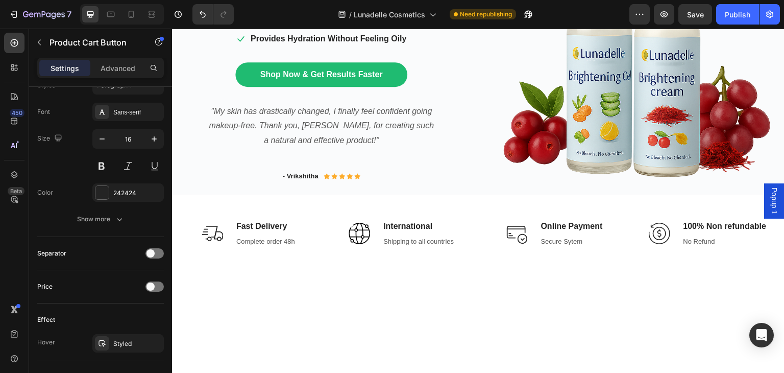
scroll to position [0, 0]
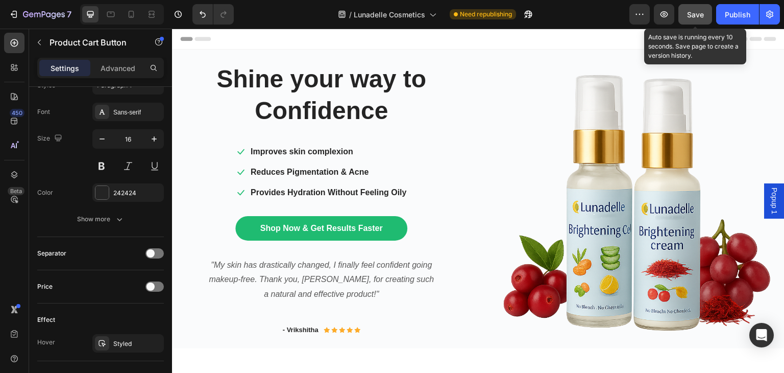
click at [700, 9] on div "Save" at bounding box center [695, 14] width 17 height 11
